Goal: Information Seeking & Learning: Check status

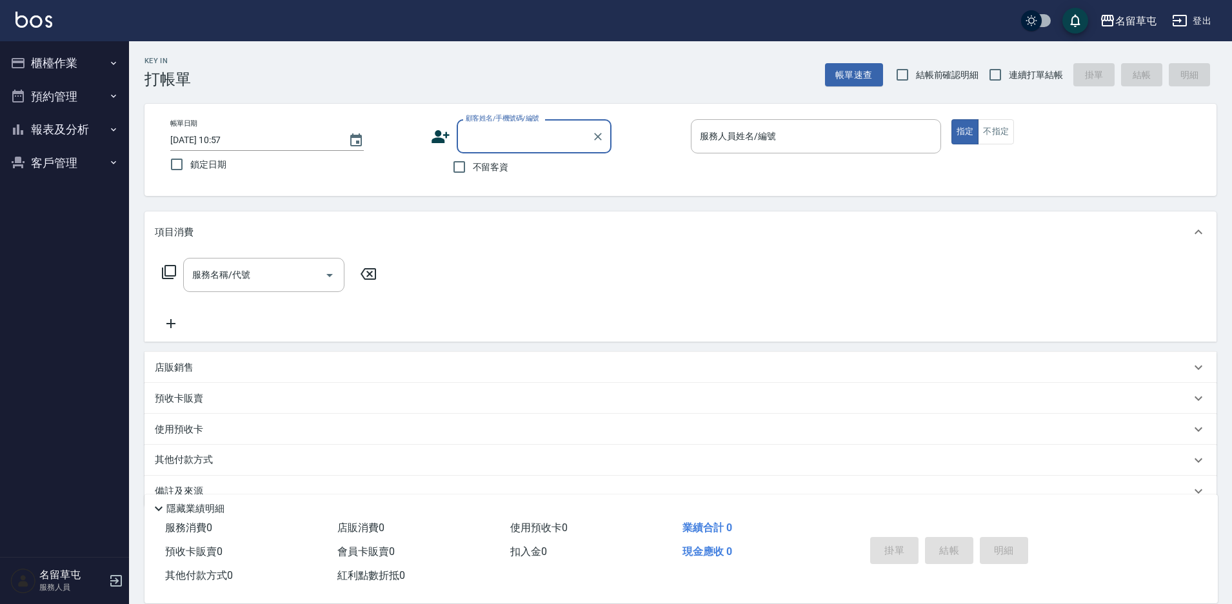
click at [55, 127] on button "報表及分析" at bounding box center [64, 130] width 119 height 34
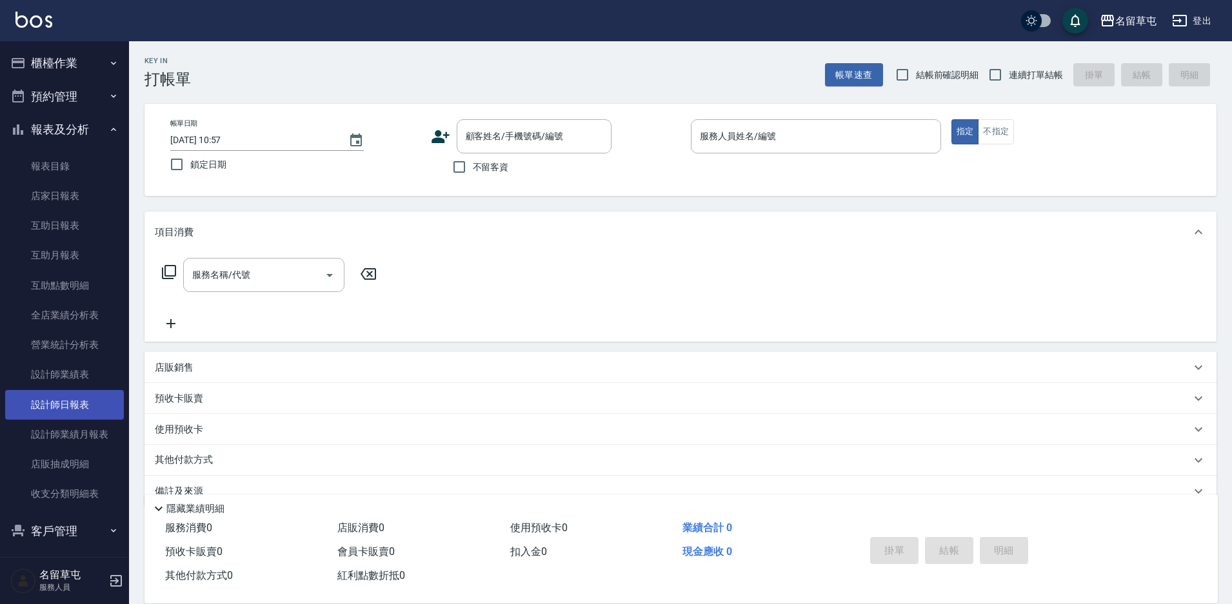
click at [70, 404] on link "設計師日報表" at bounding box center [64, 405] width 119 height 30
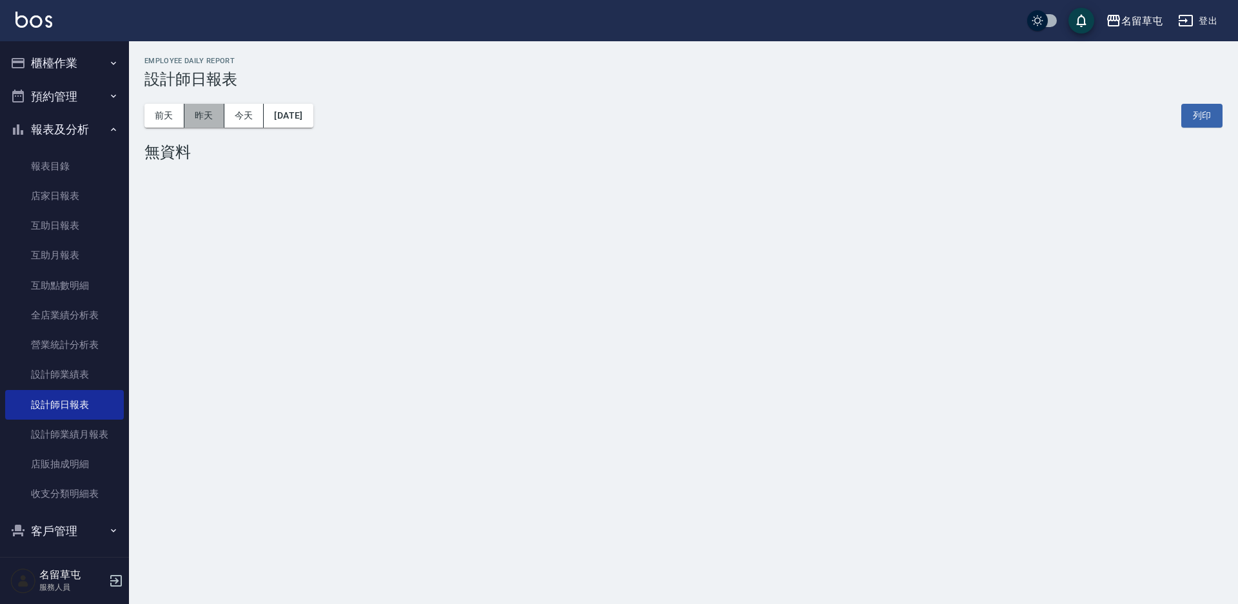
click at [204, 110] on button "昨天" at bounding box center [204, 116] width 40 height 24
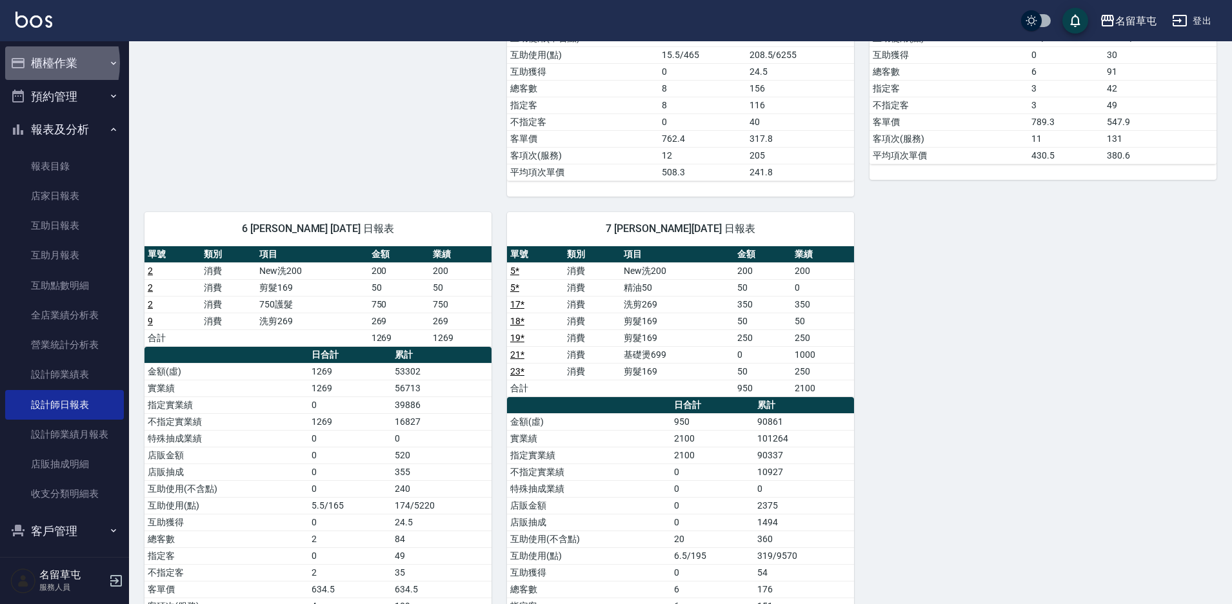
click at [28, 63] on button "櫃檯作業" at bounding box center [64, 63] width 119 height 34
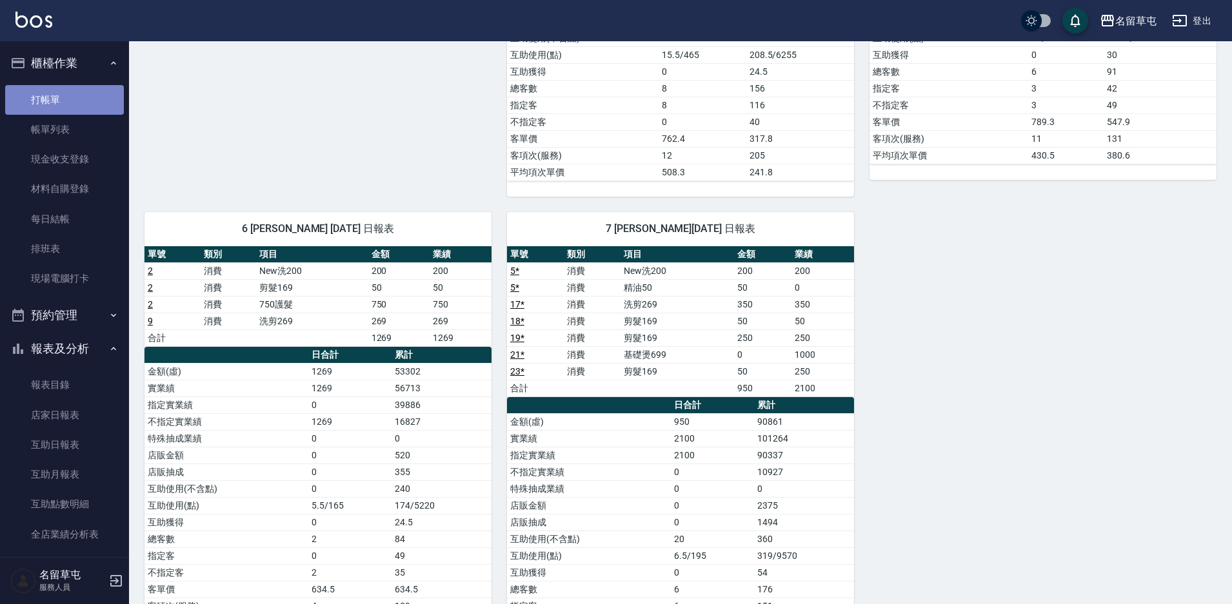
click at [68, 92] on link "打帳單" at bounding box center [64, 100] width 119 height 30
